Goal: Task Accomplishment & Management: Complete application form

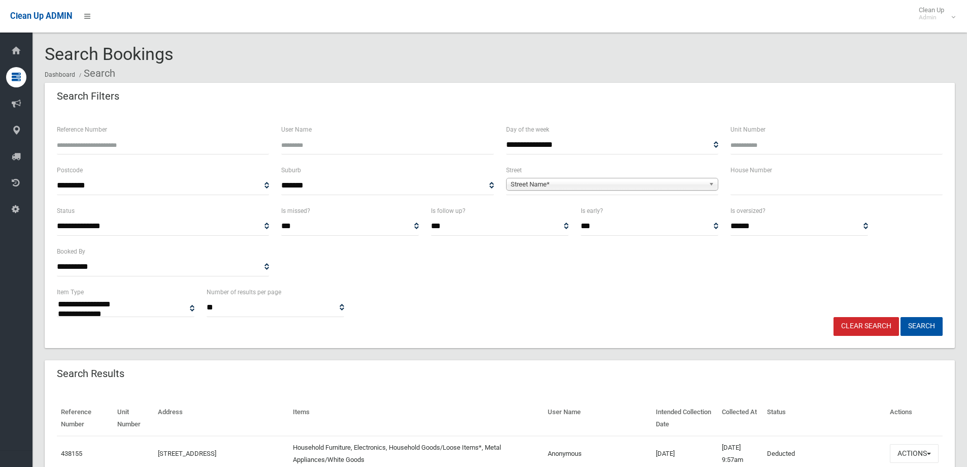
select select
click at [756, 185] on input "text" at bounding box center [837, 185] width 212 height 19
type input "**"
click at [532, 181] on span "Street Name*" at bounding box center [608, 184] width 194 height 12
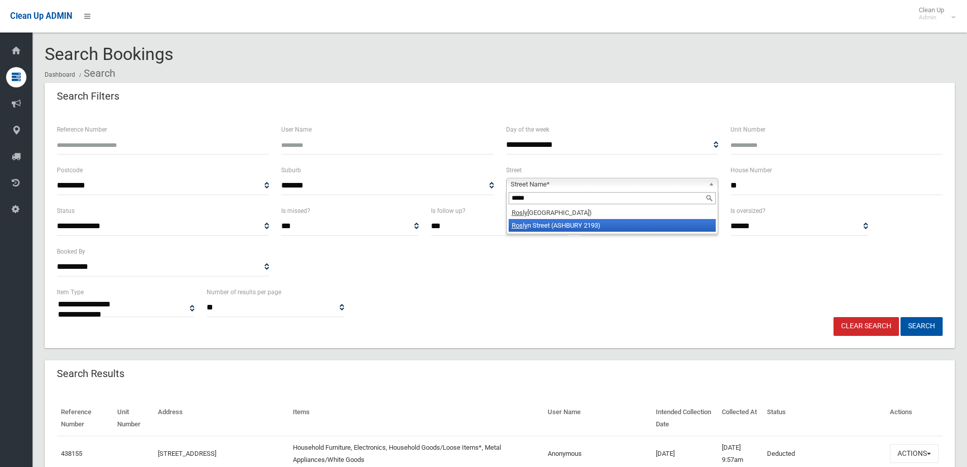
type input "*****"
click at [538, 225] on li "Rosly n Street (ASHBURY 2193)" at bounding box center [612, 225] width 207 height 13
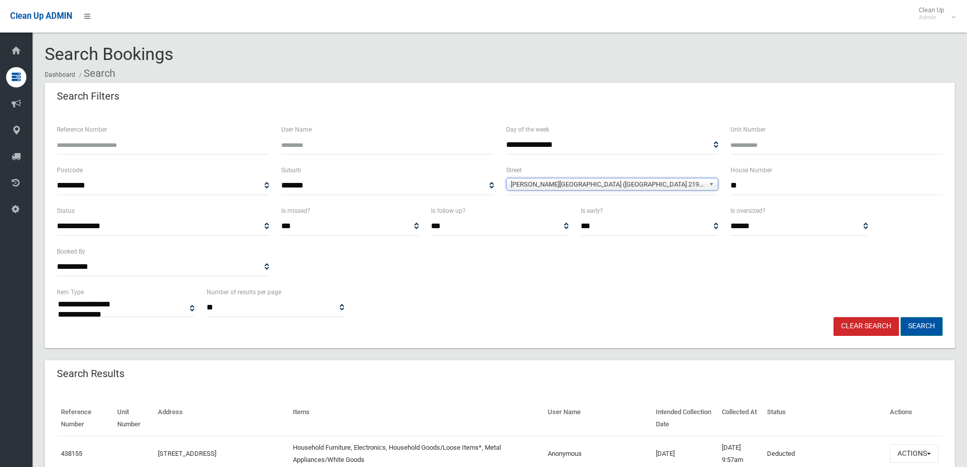
click at [923, 328] on button "Search" at bounding box center [922, 326] width 42 height 19
click at [920, 326] on button "Search" at bounding box center [922, 326] width 42 height 19
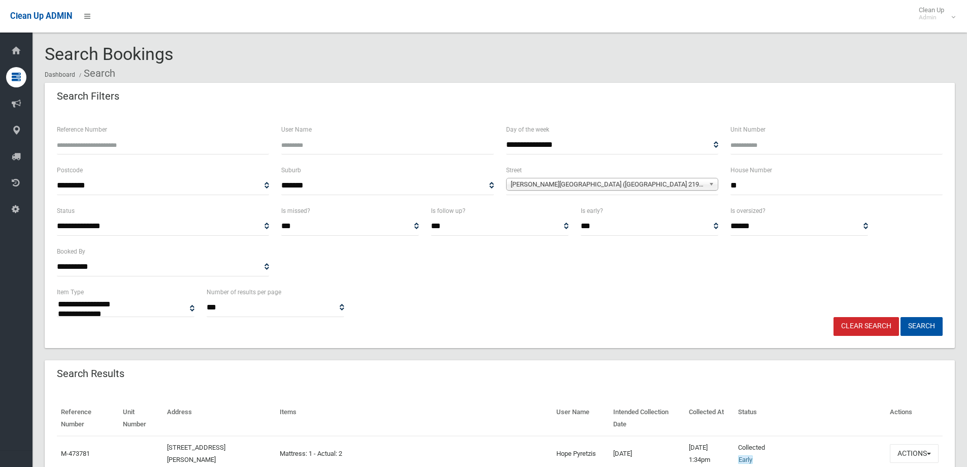
select select
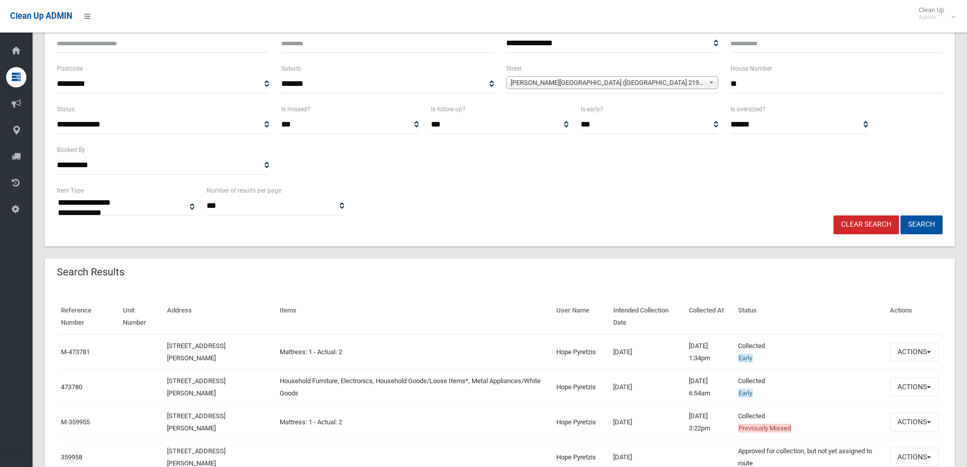
scroll to position [152, 0]
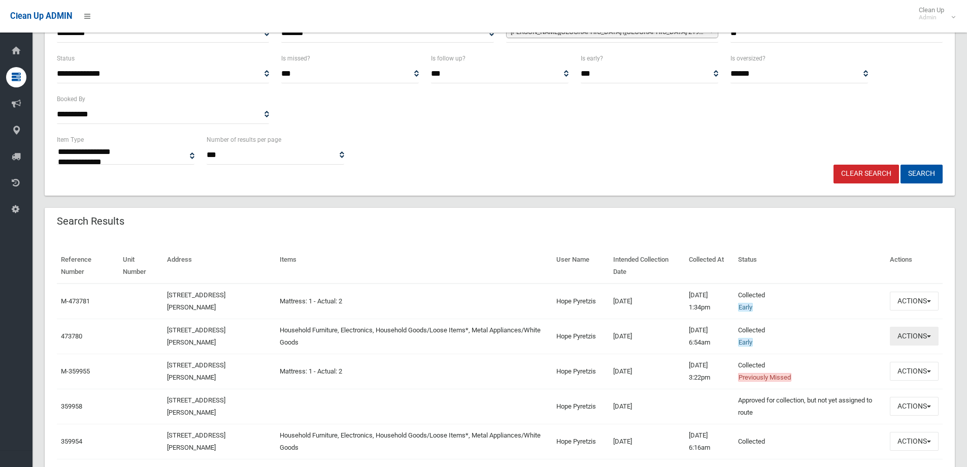
click at [904, 336] on button "Actions" at bounding box center [914, 335] width 49 height 19
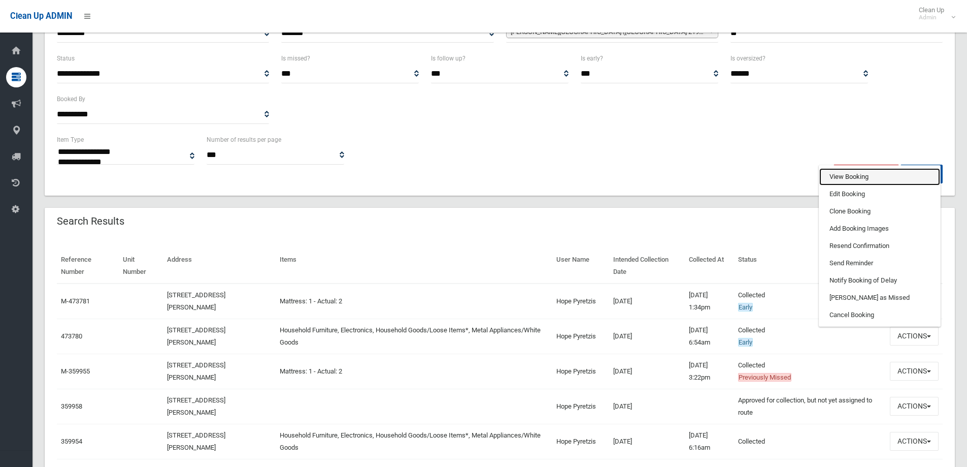
click at [831, 177] on link "View Booking" at bounding box center [879, 176] width 121 height 17
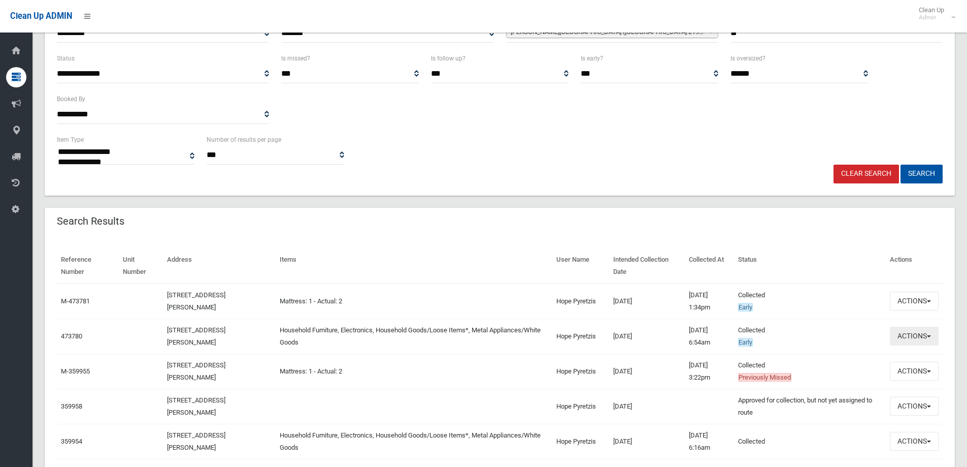
click at [920, 335] on button "Actions" at bounding box center [914, 335] width 49 height 19
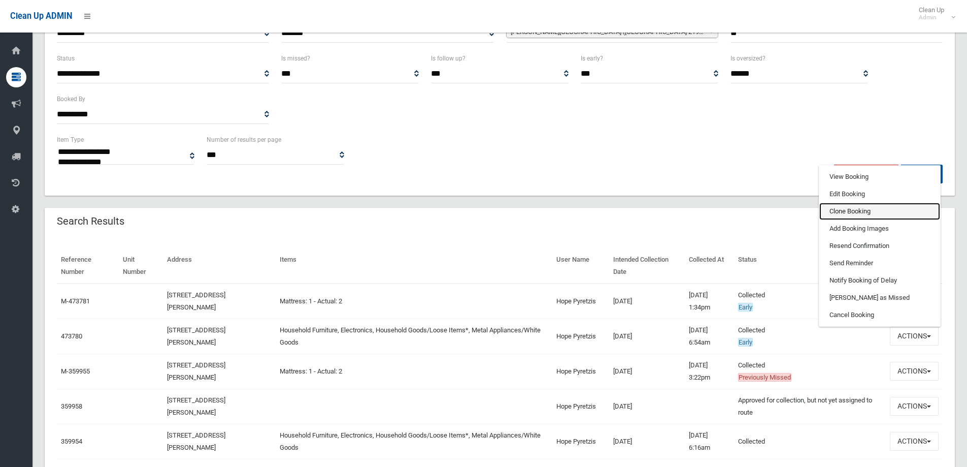
click at [838, 211] on link "Clone Booking" at bounding box center [879, 211] width 121 height 17
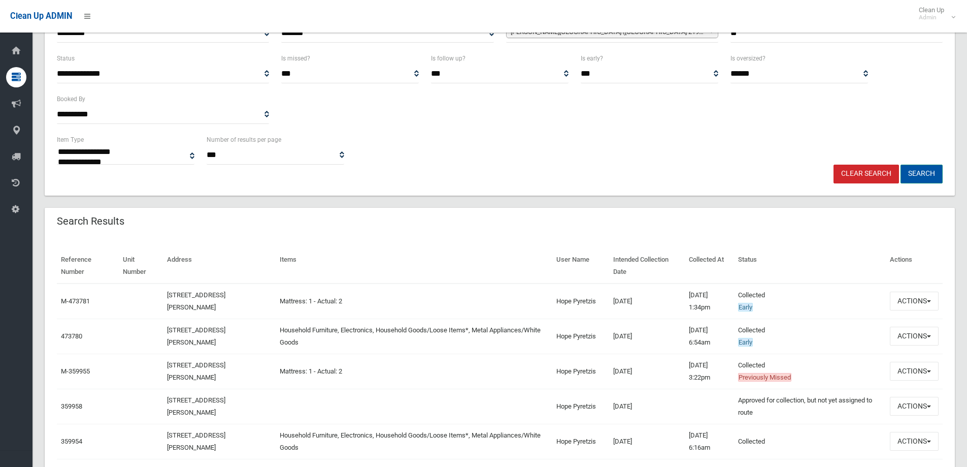
click at [917, 171] on button "Search" at bounding box center [922, 173] width 42 height 19
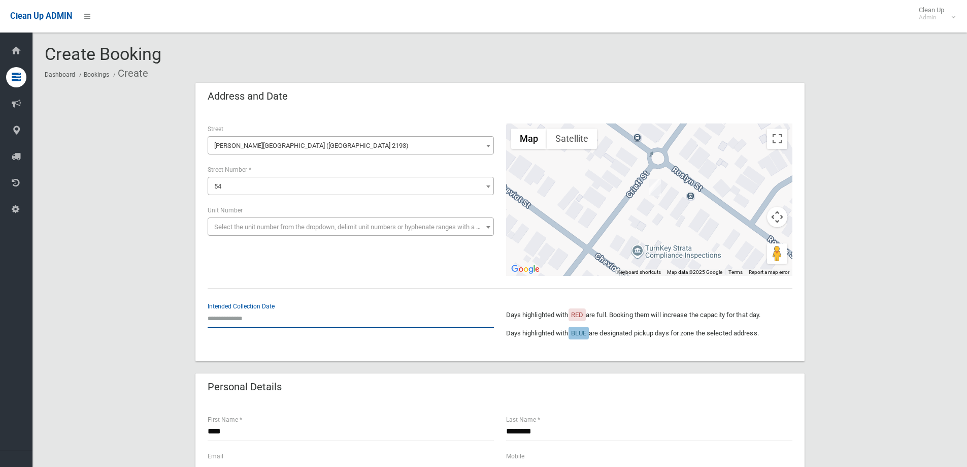
click at [245, 318] on input "text" at bounding box center [351, 318] width 286 height 19
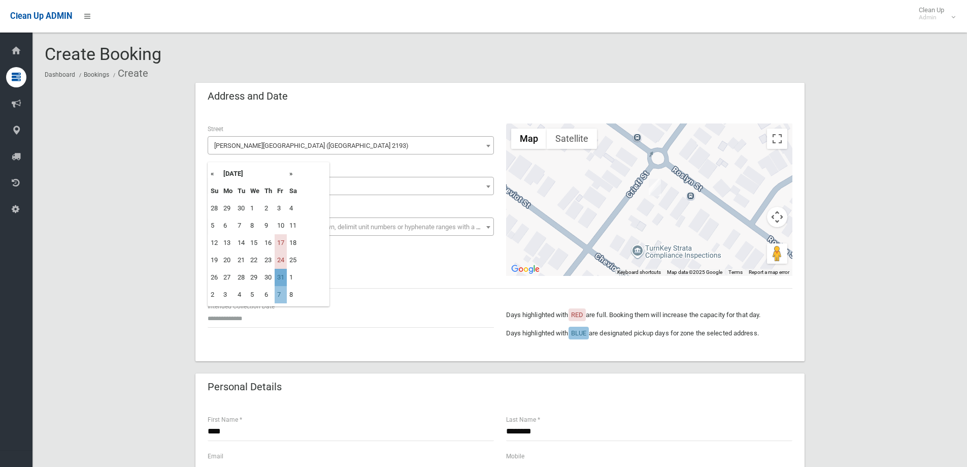
click at [282, 277] on td "31" at bounding box center [281, 277] width 12 height 17
type input "**********"
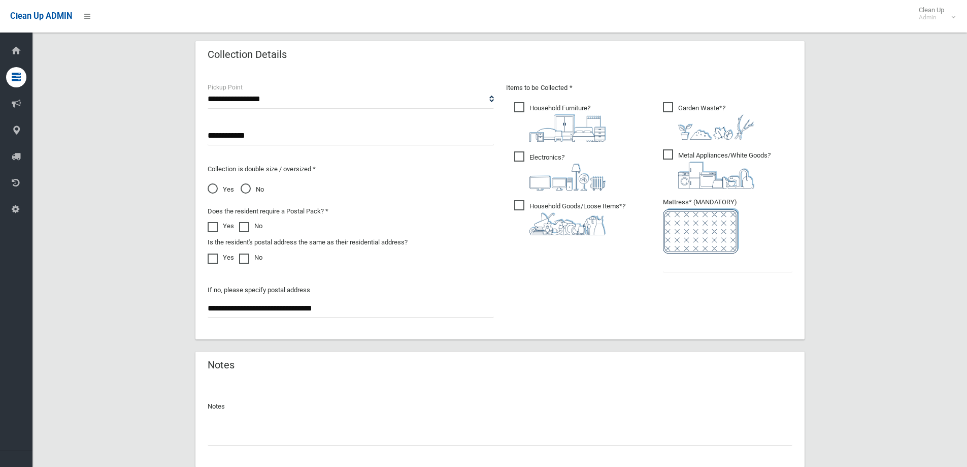
scroll to position [508, 0]
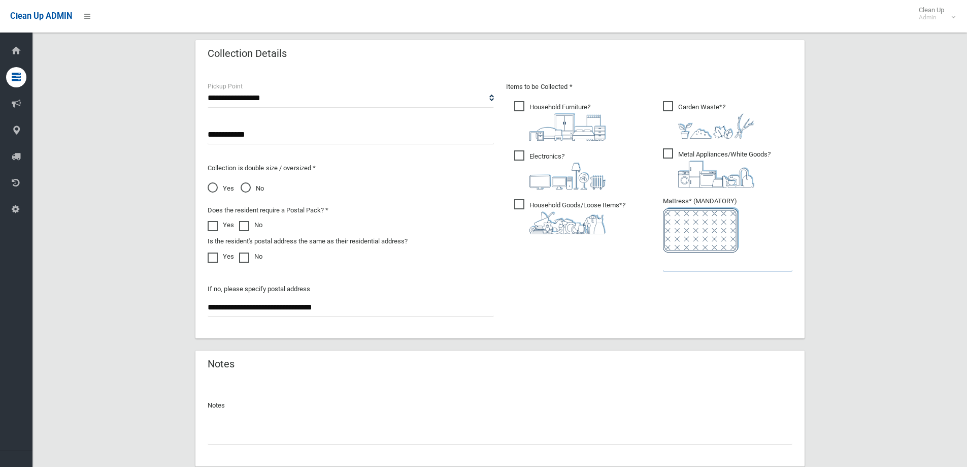
drag, startPoint x: 706, startPoint y: 260, endPoint x: 699, endPoint y: 259, distance: 7.3
click at [702, 260] on input "text" at bounding box center [727, 261] width 129 height 19
type input "*"
click at [576, 408] on p "Notes" at bounding box center [500, 405] width 585 height 12
click at [671, 158] on span "Metal Appliances/White Goods ?" at bounding box center [717, 167] width 108 height 39
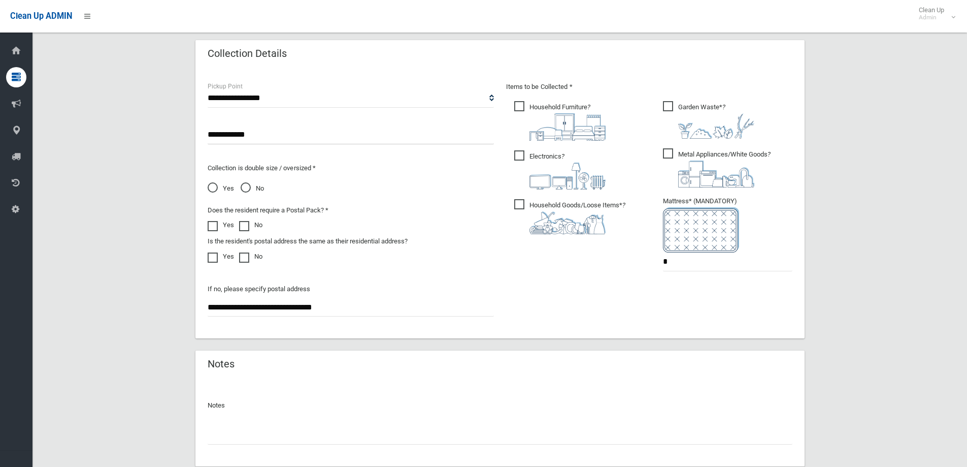
click at [667, 107] on span "Garden Waste* ?" at bounding box center [708, 120] width 91 height 38
click at [211, 135] on input "**********" at bounding box center [351, 134] width 286 height 19
click at [271, 132] on input "**********" at bounding box center [351, 134] width 286 height 19
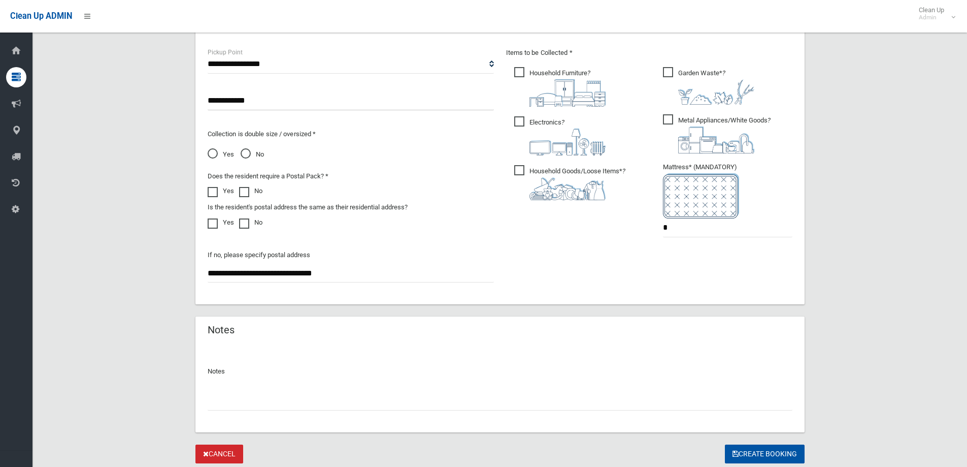
scroll to position [575, 0]
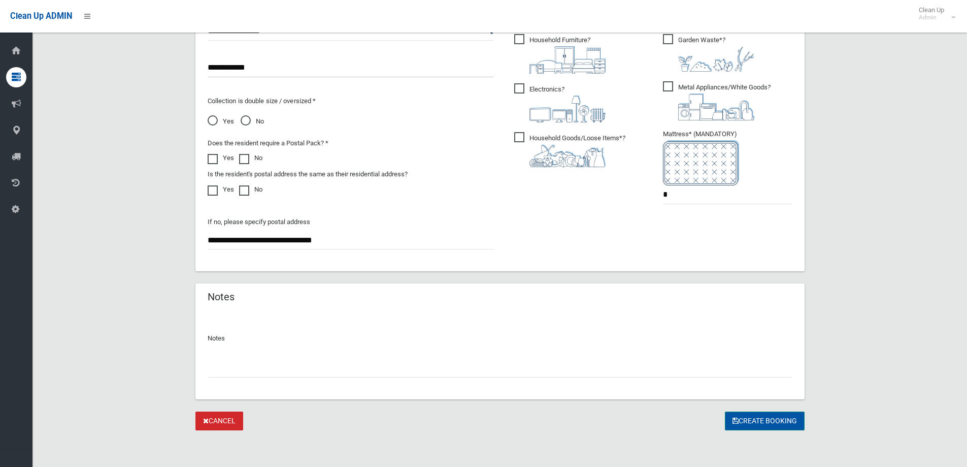
type input "**********"
click at [759, 423] on button "Create Booking" at bounding box center [765, 420] width 80 height 19
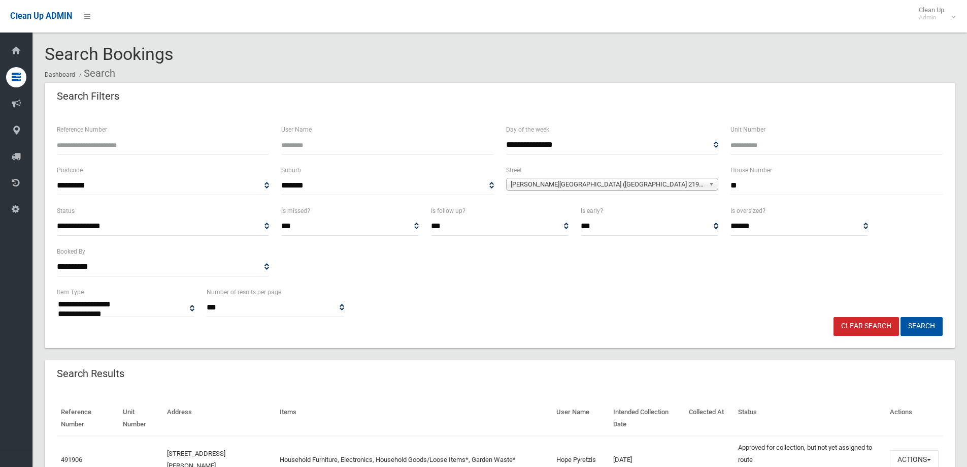
select select
